Goal: Task Accomplishment & Management: Complete application form

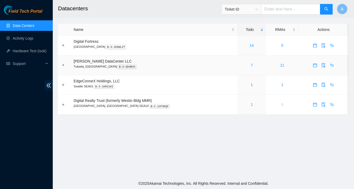
click at [245, 64] on div "7" at bounding box center [251, 65] width 23 height 6
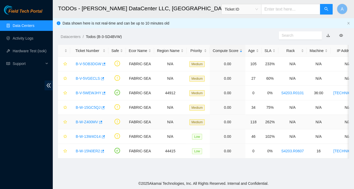
click at [92, 121] on link "B-W-Z400MV" at bounding box center [87, 122] width 22 height 4
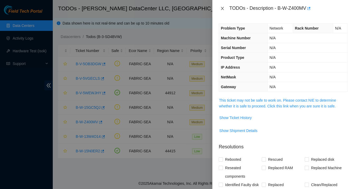
click at [220, 9] on icon "close" at bounding box center [222, 8] width 4 height 4
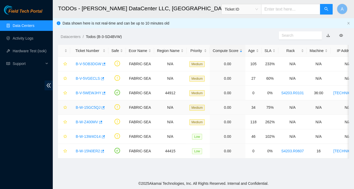
click at [90, 108] on link "B-W-15GC5QJ" at bounding box center [88, 107] width 25 height 4
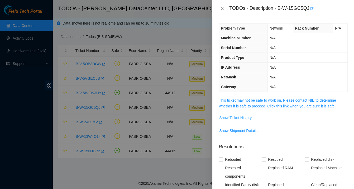
click at [240, 118] on span "Show Ticket History" at bounding box center [235, 118] width 32 height 6
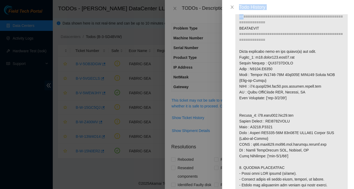
scroll to position [329, 0]
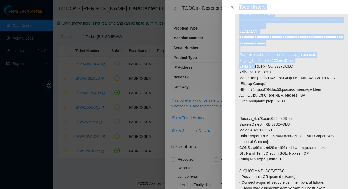
drag, startPoint x: 232, startPoint y: 10, endPoint x: 248, endPoint y: 69, distance: 61.2
click at [249, 69] on div "Todo History Todo added by MPADMANA on 2025-10-08 at 12:12" at bounding box center [288, 94] width 132 height 189
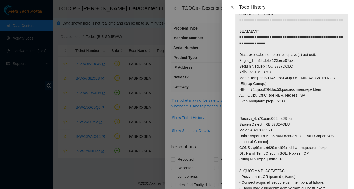
click at [255, 106] on p at bounding box center [291, 66] width 112 height 733
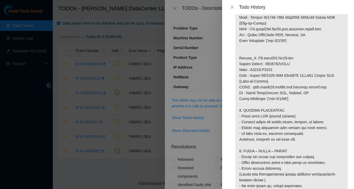
scroll to position [392, 0]
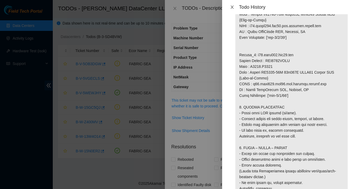
click at [230, 8] on icon "close" at bounding box center [232, 7] width 4 height 4
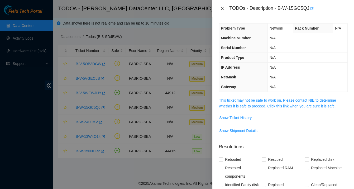
click at [219, 7] on button "Close" at bounding box center [222, 8] width 7 height 5
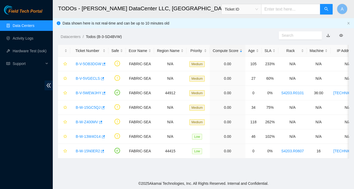
click at [34, 23] on link "Data Centers" at bounding box center [24, 25] width 22 height 4
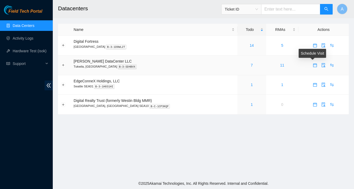
click at [313, 64] on icon "calendar" at bounding box center [314, 64] width 3 height 1
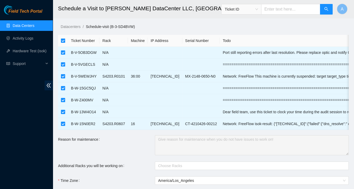
click at [63, 40] on input "checkbox" at bounding box center [63, 41] width 4 height 4
checkbox input "false"
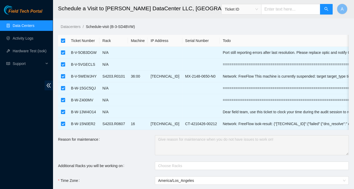
checkbox input "false"
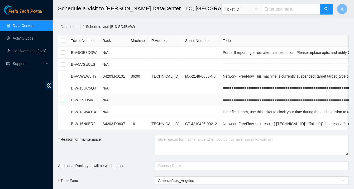
click at [64, 99] on input "checkbox" at bounding box center [63, 100] width 4 height 4
checkbox input "true"
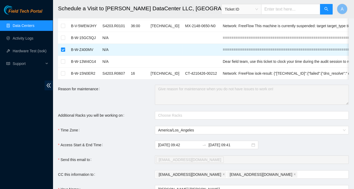
scroll to position [54, 0]
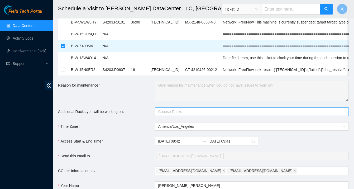
click at [167, 113] on div at bounding box center [249, 111] width 186 height 6
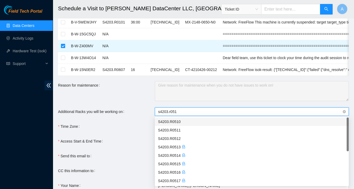
type input "s4203.r0518"
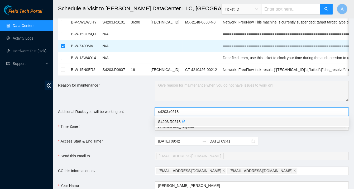
click at [178, 123] on div "S4203.R0518" at bounding box center [252, 122] width 188 height 6
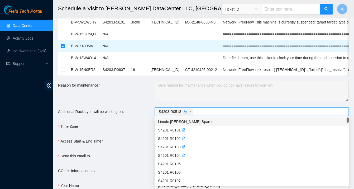
click at [146, 124] on div "Time Zone" at bounding box center [106, 126] width 97 height 8
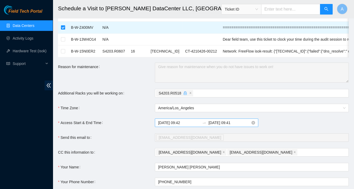
scroll to position [77, 0]
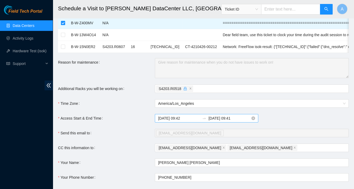
click at [175, 117] on input "2025-10-08 09:42" at bounding box center [179, 118] width 42 height 6
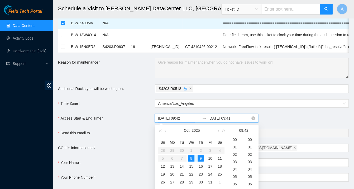
scroll to position [310, 0]
click at [190, 157] on div "8" at bounding box center [191, 158] width 6 height 6
type input "2025-10-08 09:42"
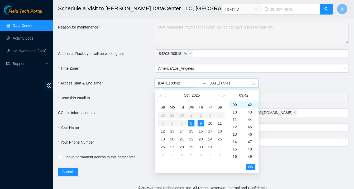
scroll to position [116, 0]
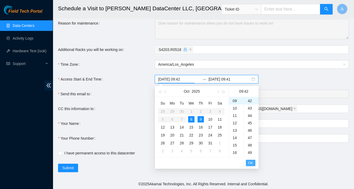
click at [252, 164] on span "OK" at bounding box center [250, 163] width 5 height 6
click at [190, 118] on div "8" at bounding box center [191, 119] width 6 height 6
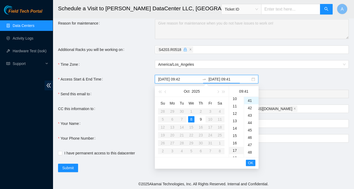
click at [237, 149] on div "17" at bounding box center [236, 150] width 15 height 7
type input "2025-10-08 17:41"
click at [252, 165] on button "OK" at bounding box center [250, 163] width 9 height 6
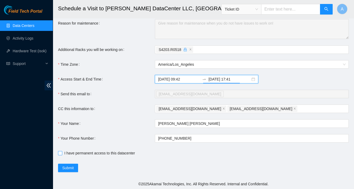
click at [84, 151] on span "I have permanent access to this datacenter" at bounding box center [99, 153] width 75 height 6
click at [62, 151] on input "I have permanent access to this datacenter" at bounding box center [60, 153] width 4 height 4
checkbox input "true"
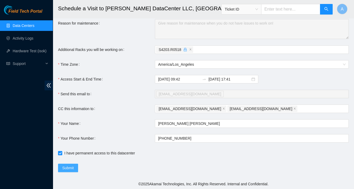
click at [67, 168] on span "Submit" at bounding box center [68, 168] width 12 height 6
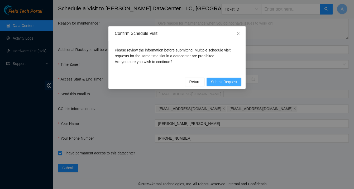
click at [223, 83] on span "Submit Request" at bounding box center [224, 82] width 26 height 6
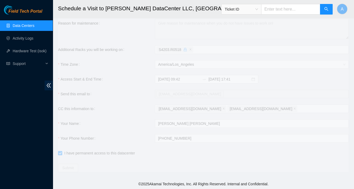
type input "2025-10-08 09:43"
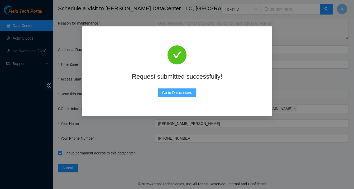
click at [181, 92] on span "Go to Datacenters" at bounding box center [177, 93] width 30 height 6
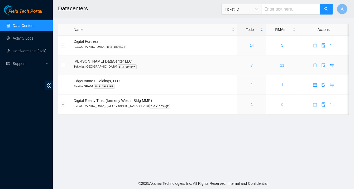
click at [240, 65] on div "7" at bounding box center [251, 65] width 23 height 6
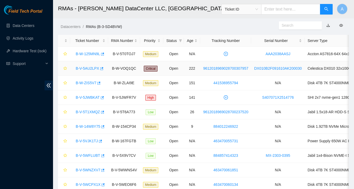
click at [89, 67] on link "B-V-5AU2LPX" at bounding box center [87, 68] width 23 height 4
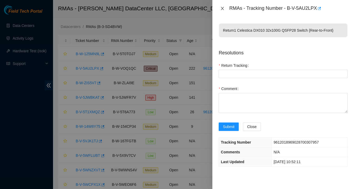
click at [222, 9] on icon "close" at bounding box center [222, 8] width 4 height 4
